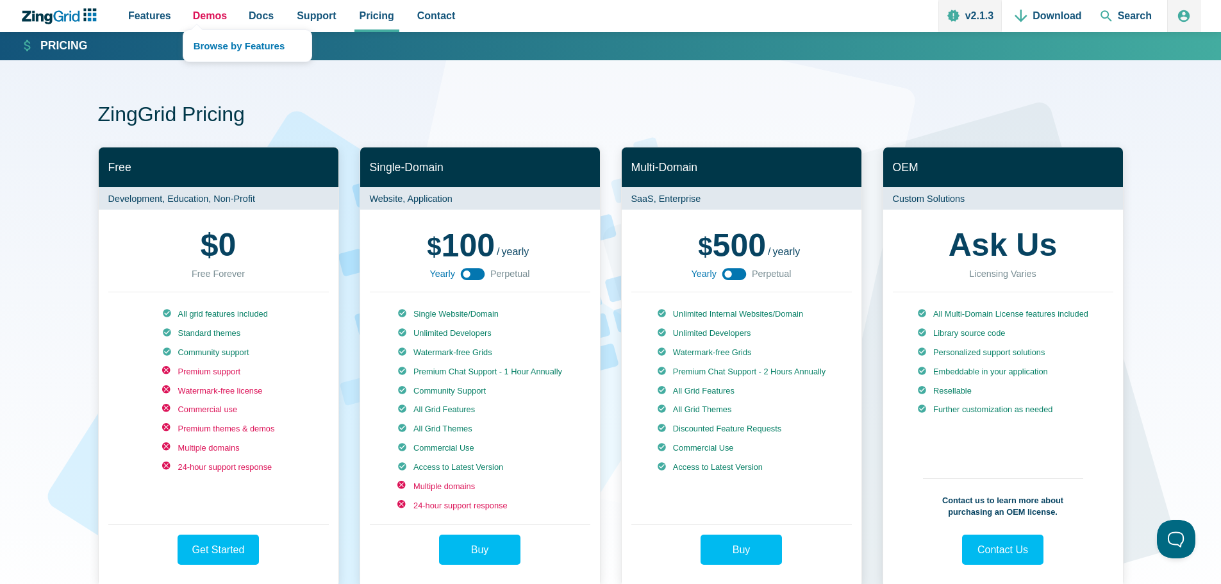
click at [206, 16] on span "Demos" at bounding box center [210, 15] width 34 height 17
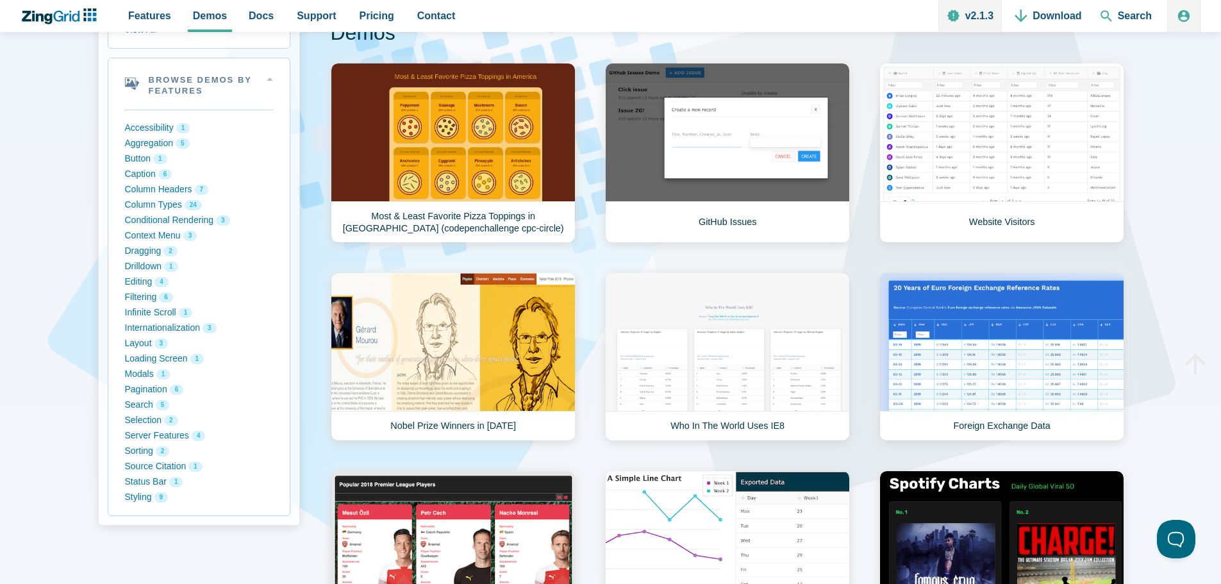
scroll to position [180, 0]
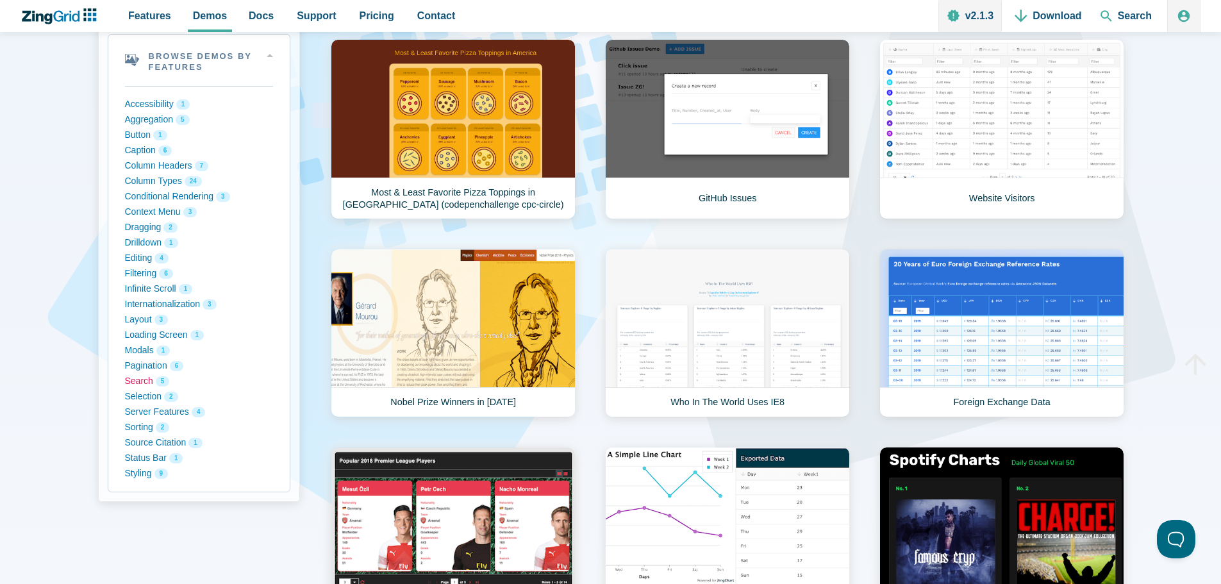
click at [146, 381] on button "Search 5" at bounding box center [199, 381] width 148 height 15
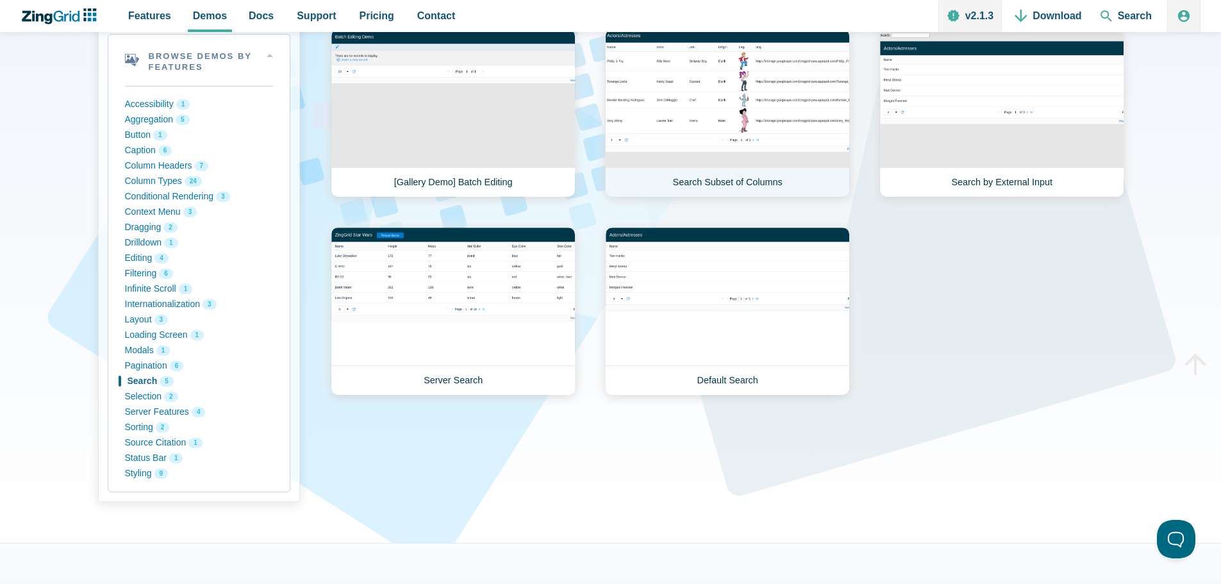
click at [690, 85] on link "Search Subset of Columns" at bounding box center [727, 113] width 245 height 169
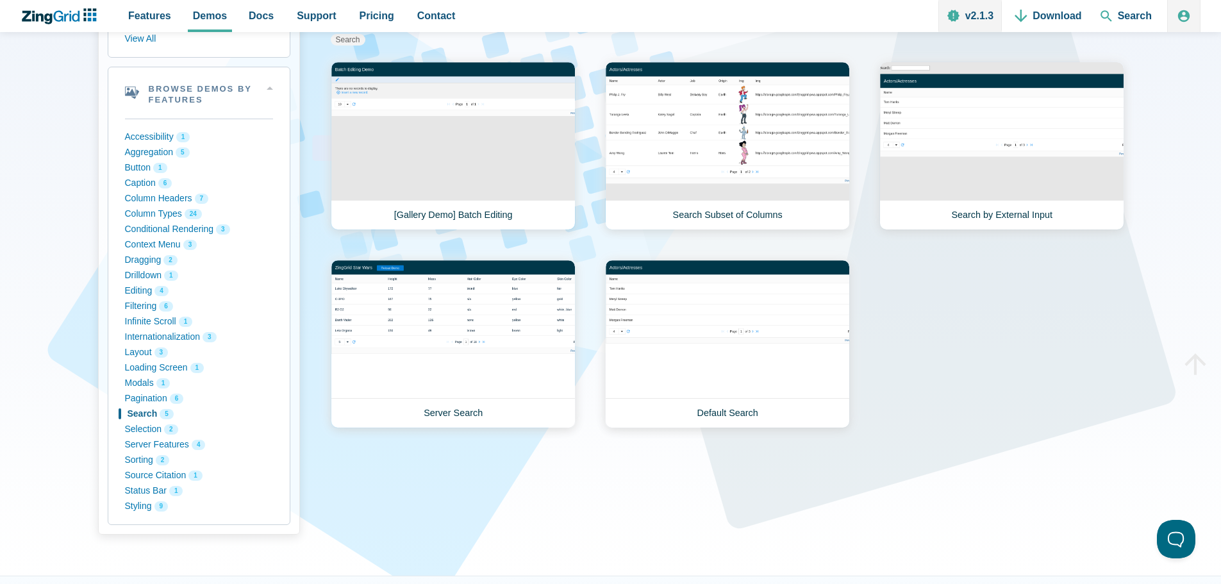
scroll to position [162, 0]
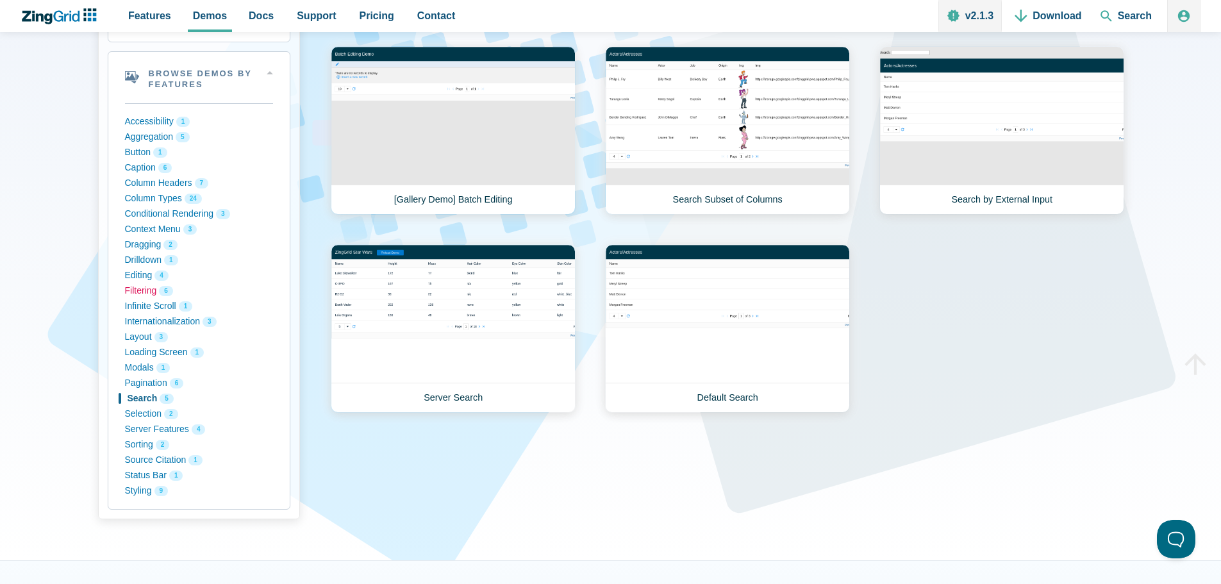
click at [142, 288] on button "Filtering 6" at bounding box center [199, 290] width 148 height 15
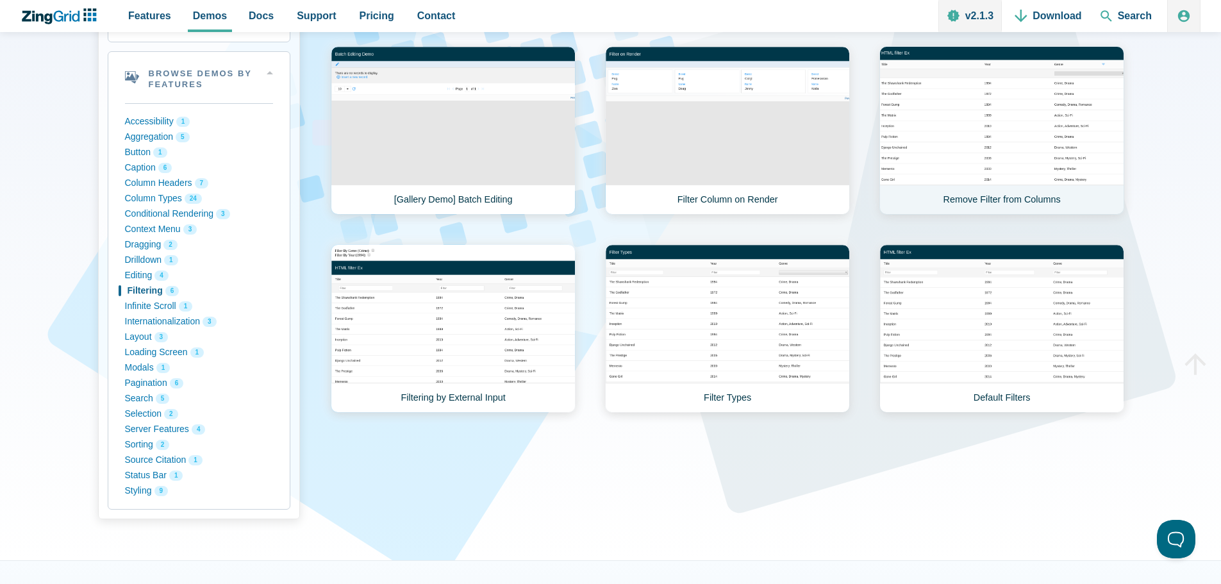
click at [964, 152] on link "Remove Filter from Columns" at bounding box center [1002, 130] width 245 height 169
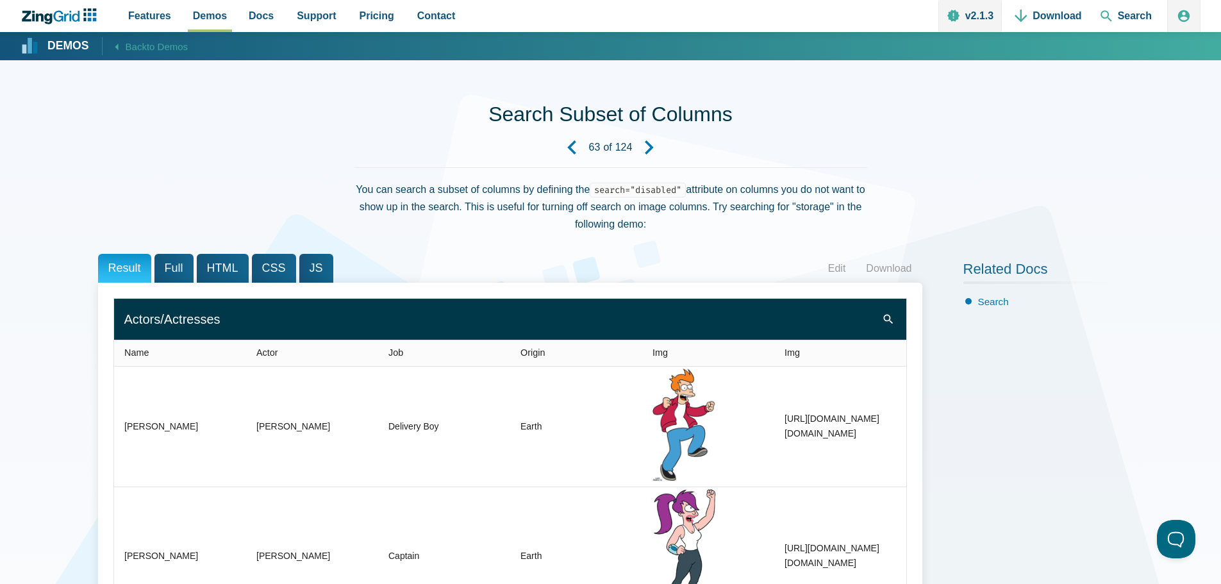
click at [653, 355] on span "Img" at bounding box center [660, 352] width 15 height 10
click at [889, 319] on zg-icon "search" at bounding box center [888, 319] width 13 height 13
click at [256, 355] on span "Actor" at bounding box center [267, 352] width 22 height 10
click at [175, 271] on span "Full" at bounding box center [174, 268] width 39 height 29
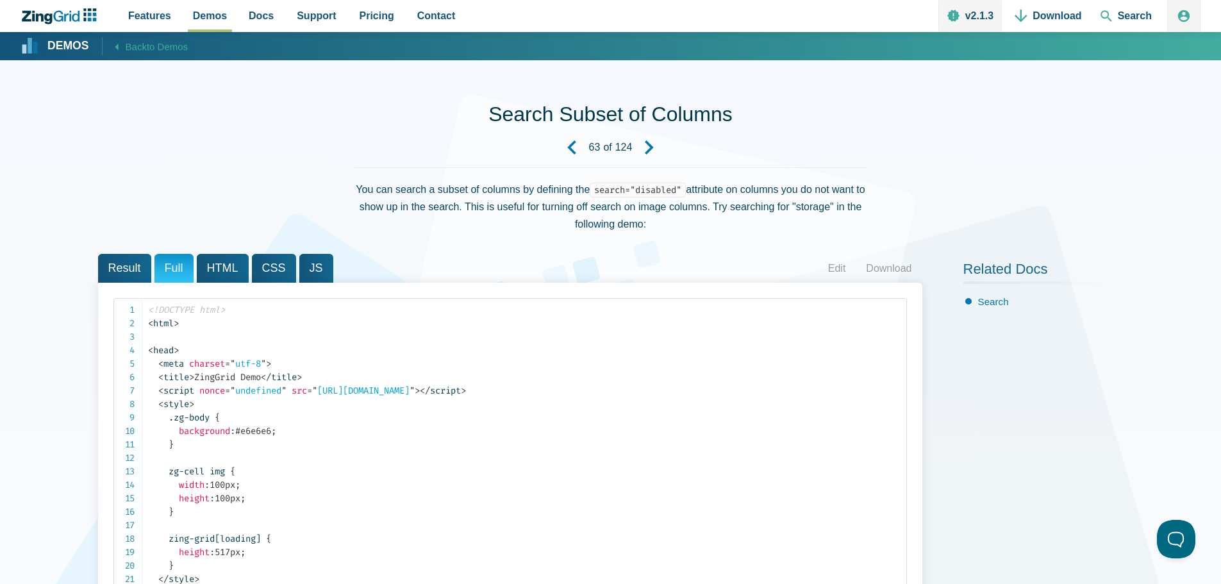
click at [132, 270] on span "Result" at bounding box center [124, 268] width 53 height 29
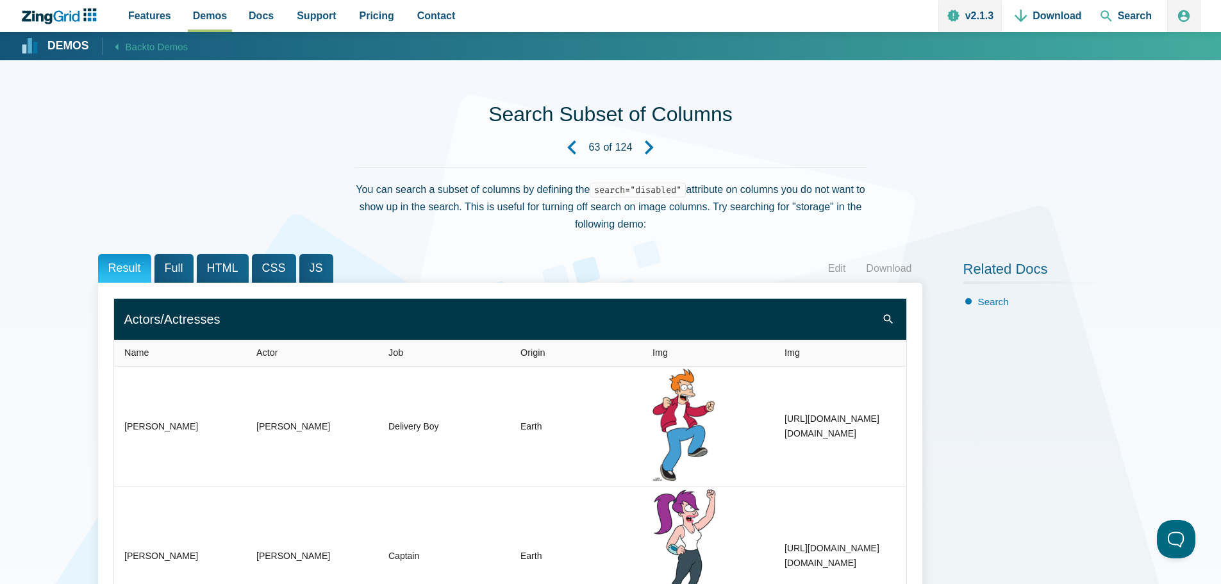
drag, startPoint x: 1219, startPoint y: 128, endPoint x: 1220, endPoint y: 198, distance: 69.9
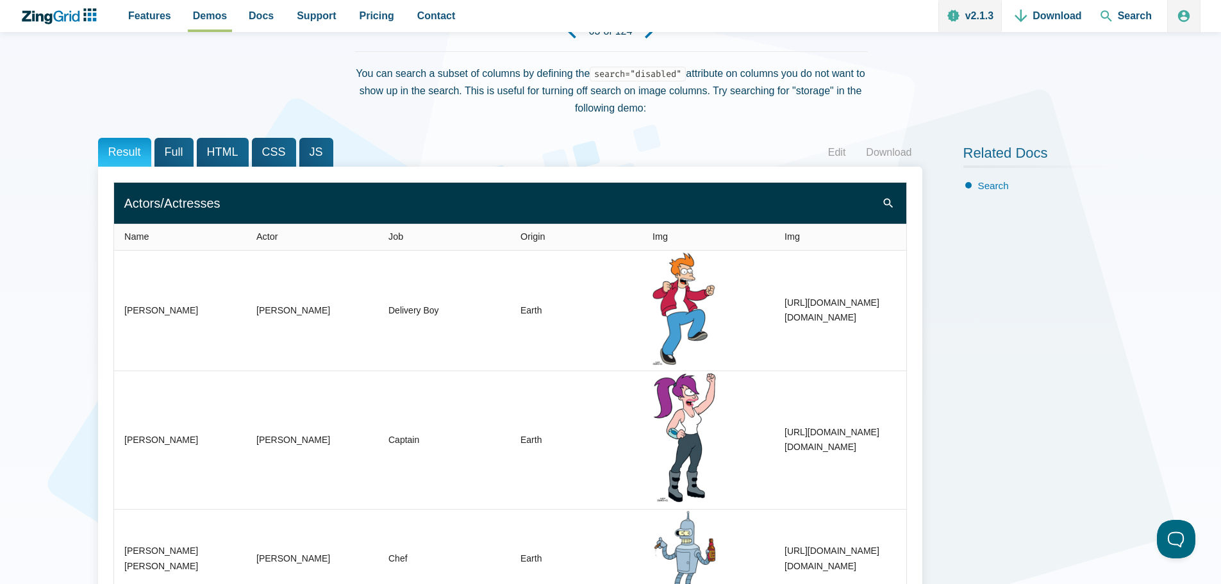
scroll to position [4, 0]
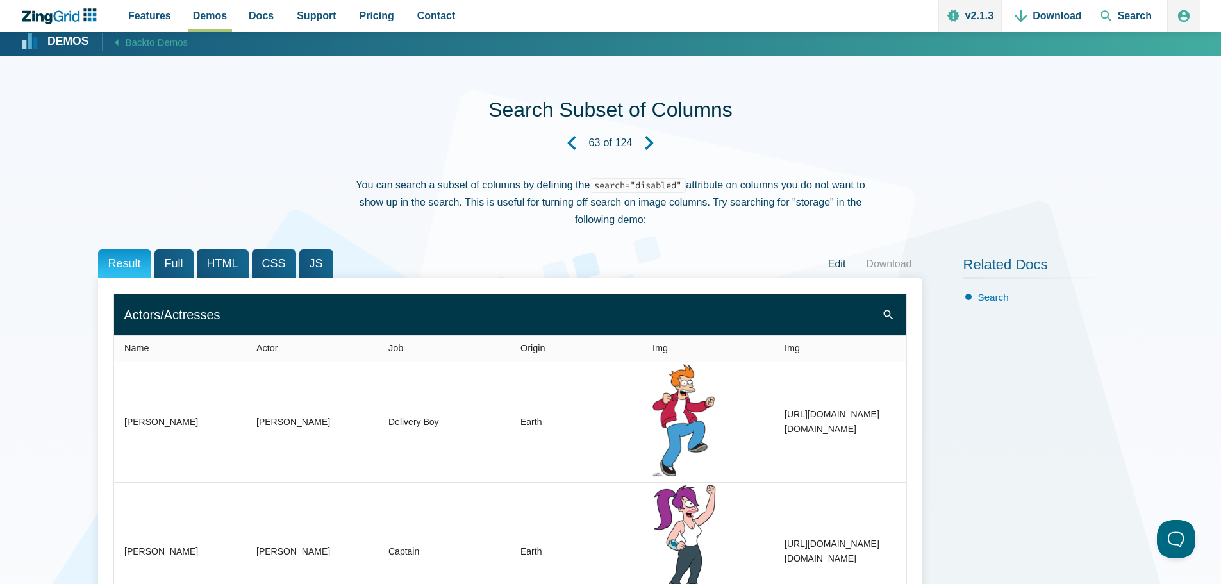
click at [831, 266] on link "Edit" at bounding box center [837, 264] width 38 height 19
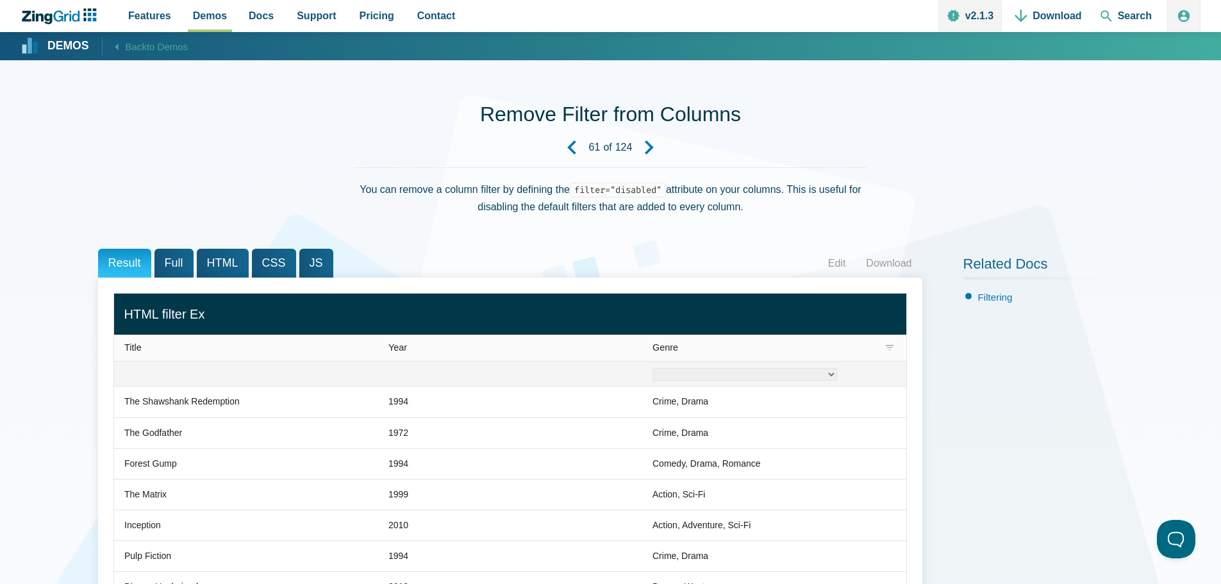
click at [828, 374] on select "Crime Drama Romance Sci-Fi Western Mystery Thriller" at bounding box center [745, 374] width 185 height 13
select select "Drama"
click at [653, 368] on select "Crime Drama Romance Sci-Fi Western Mystery Thriller" at bounding box center [745, 374] width 185 height 13
click at [405, 351] on span "Year" at bounding box center [398, 347] width 19 height 10
click at [889, 347] on zg-icon "filter" at bounding box center [889, 348] width 13 height 13
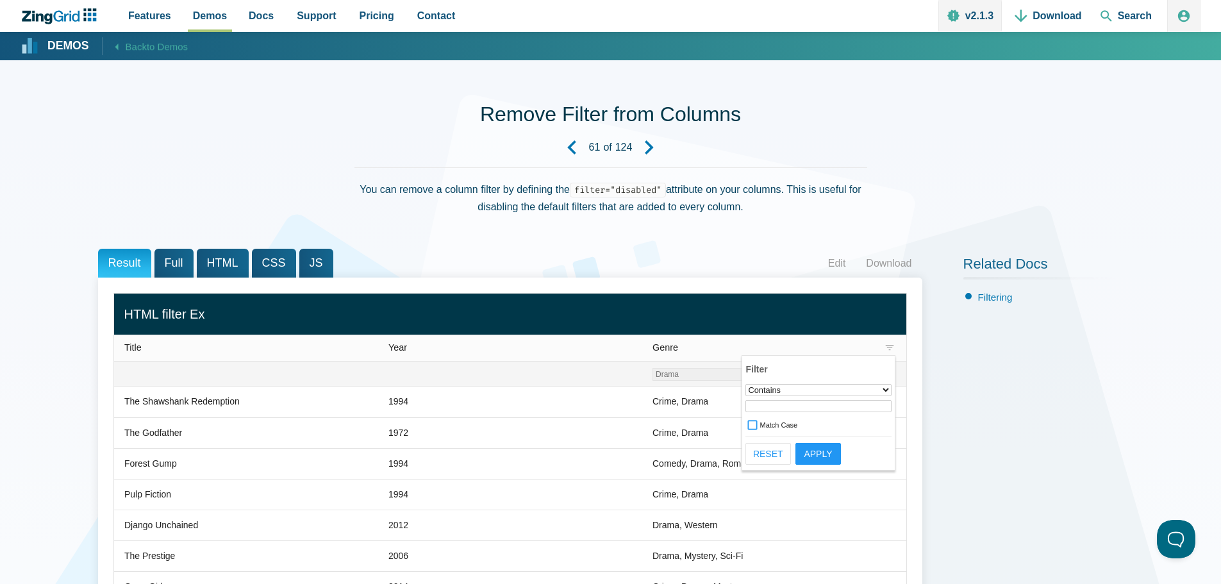
click at [889, 387] on select "None ────────── Empty Not Empty ────────── Equals Does Not Equal Contains Does …" at bounding box center [819, 390] width 146 height 12
select select "endsWith"
